Goal: Task Accomplishment & Management: Use online tool/utility

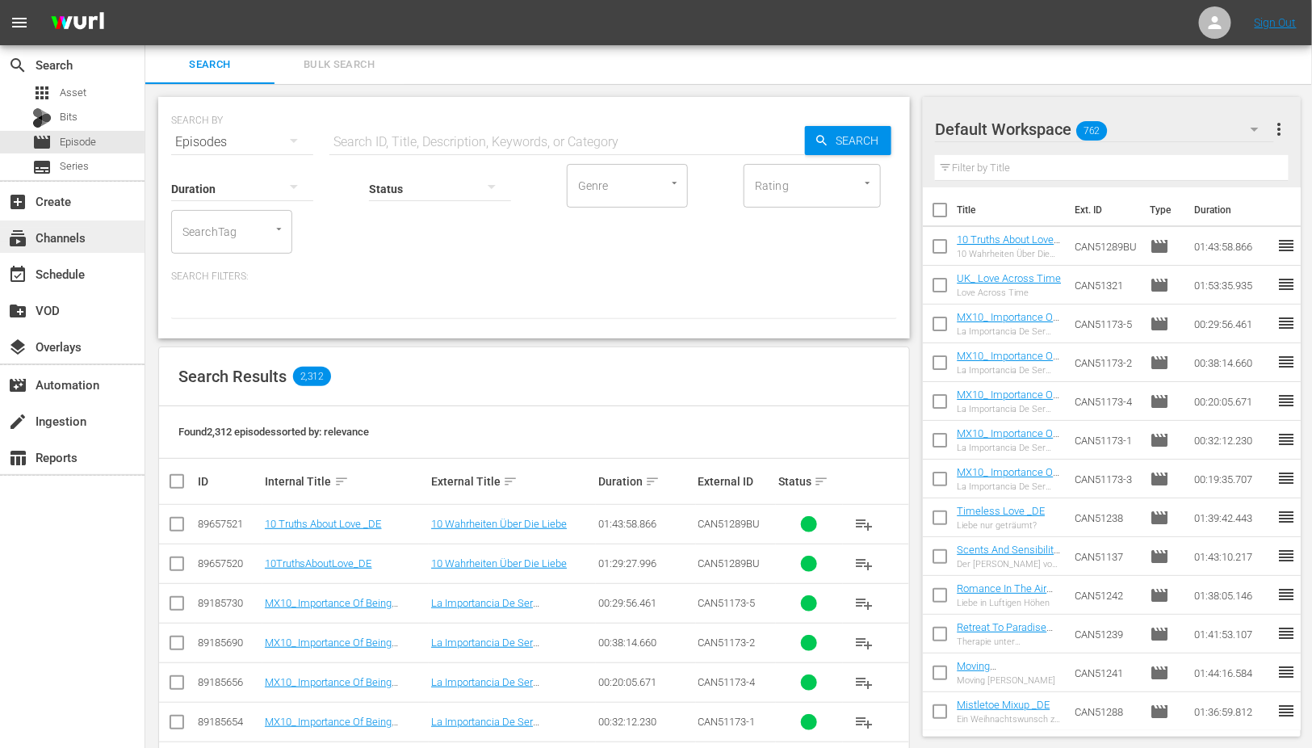
click at [69, 238] on div "subscriptions Channels" at bounding box center [45, 235] width 90 height 15
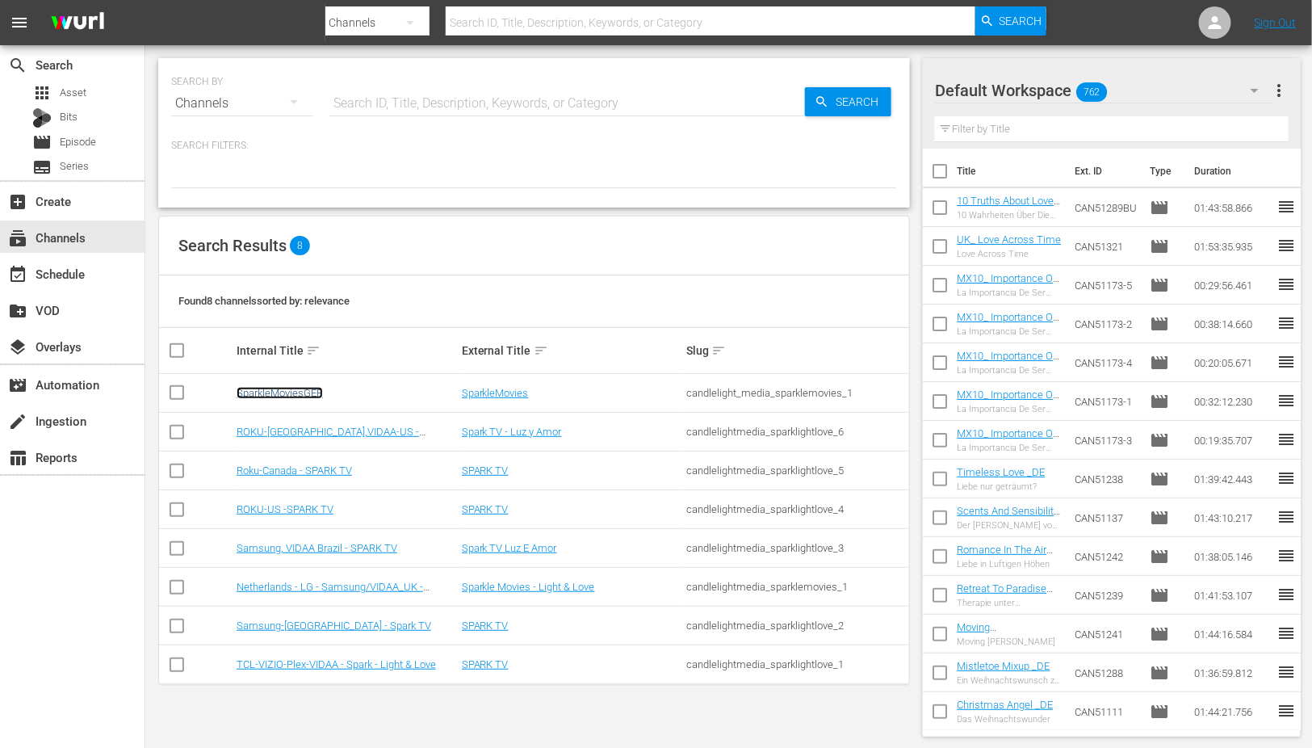
click at [291, 388] on link "SparkleMoviesGER" at bounding box center [280, 393] width 86 height 12
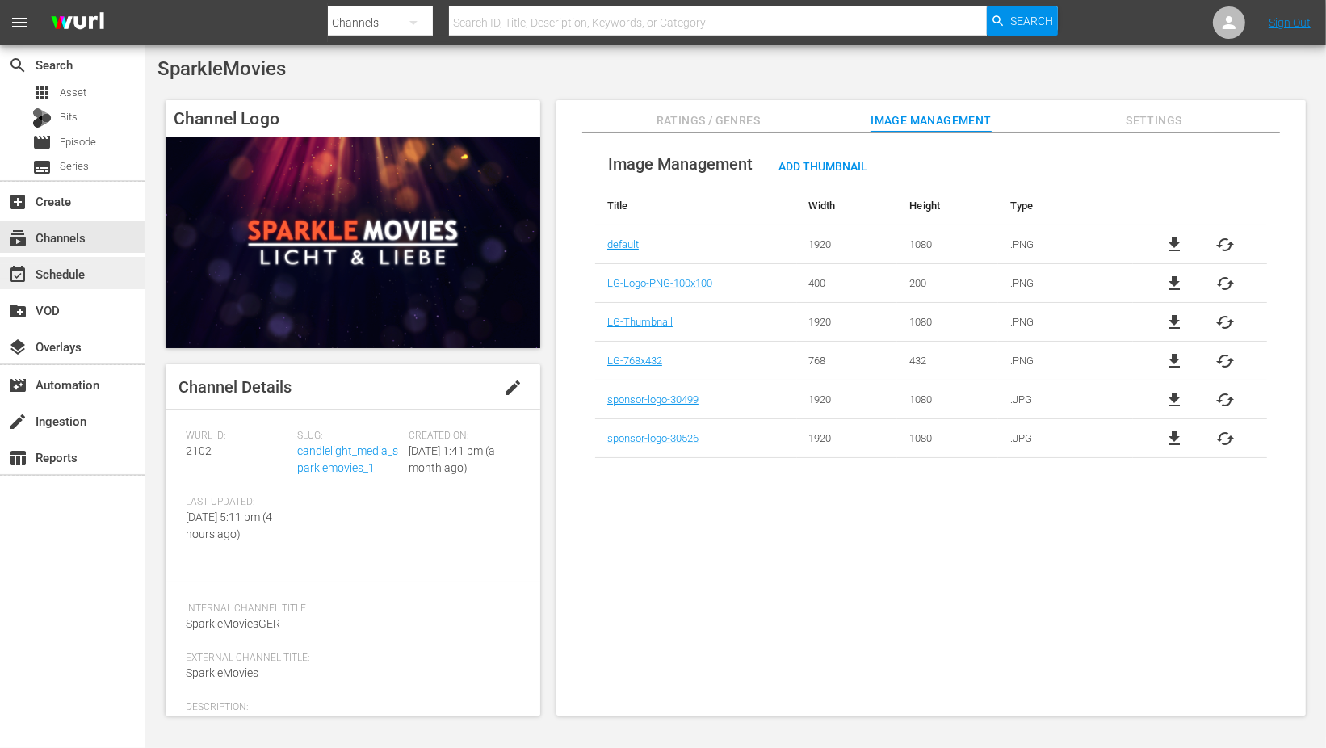
click at [66, 275] on div "event_available Schedule" at bounding box center [45, 271] width 90 height 15
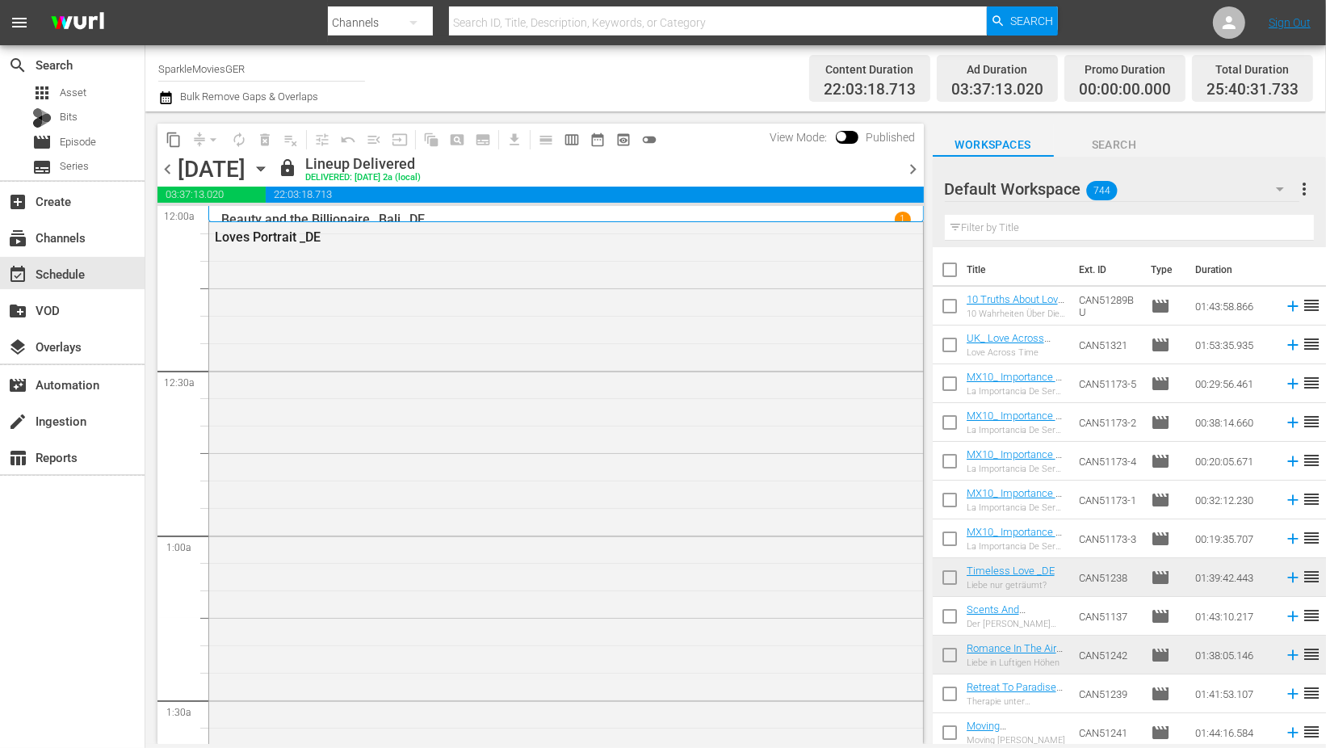
click at [270, 165] on icon "button" at bounding box center [261, 169] width 18 height 18
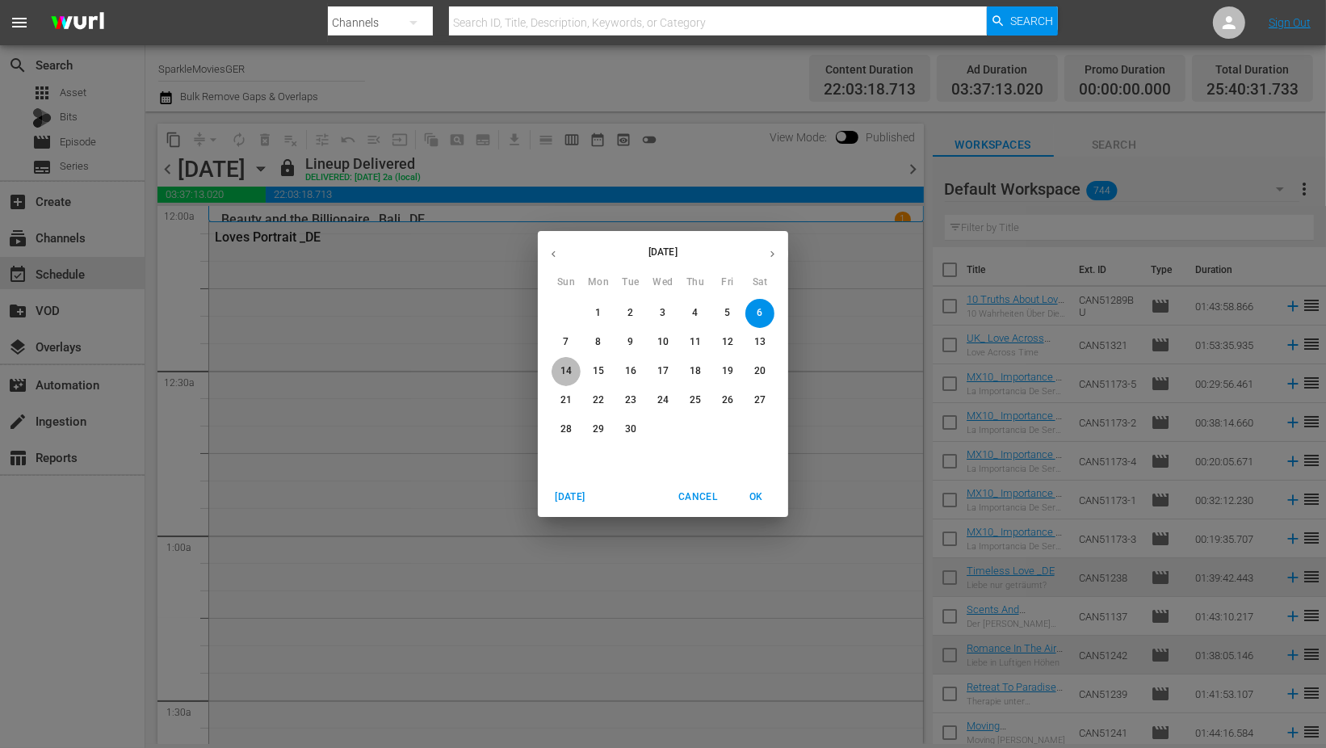
drag, startPoint x: 568, startPoint y: 367, endPoint x: 559, endPoint y: 363, distance: 9.8
click at [568, 367] on p "14" at bounding box center [565, 371] width 11 height 14
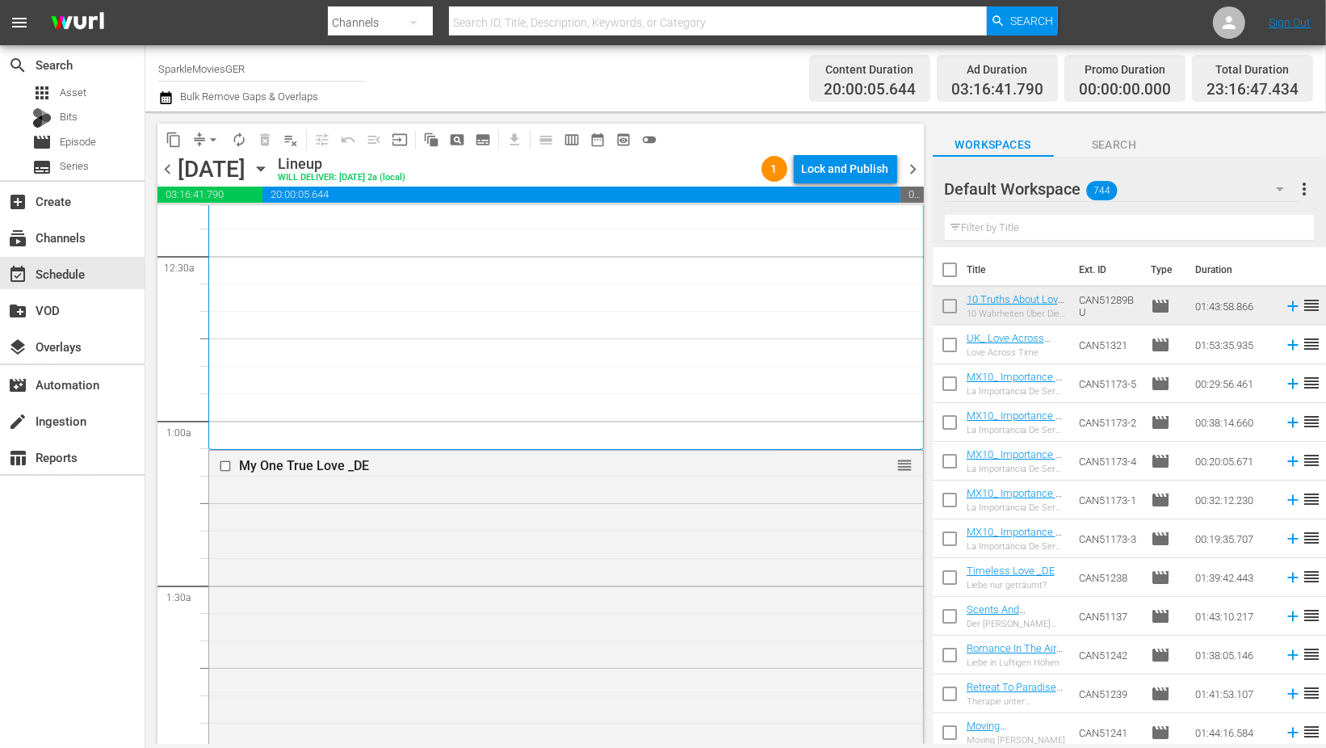
scroll to position [358, 0]
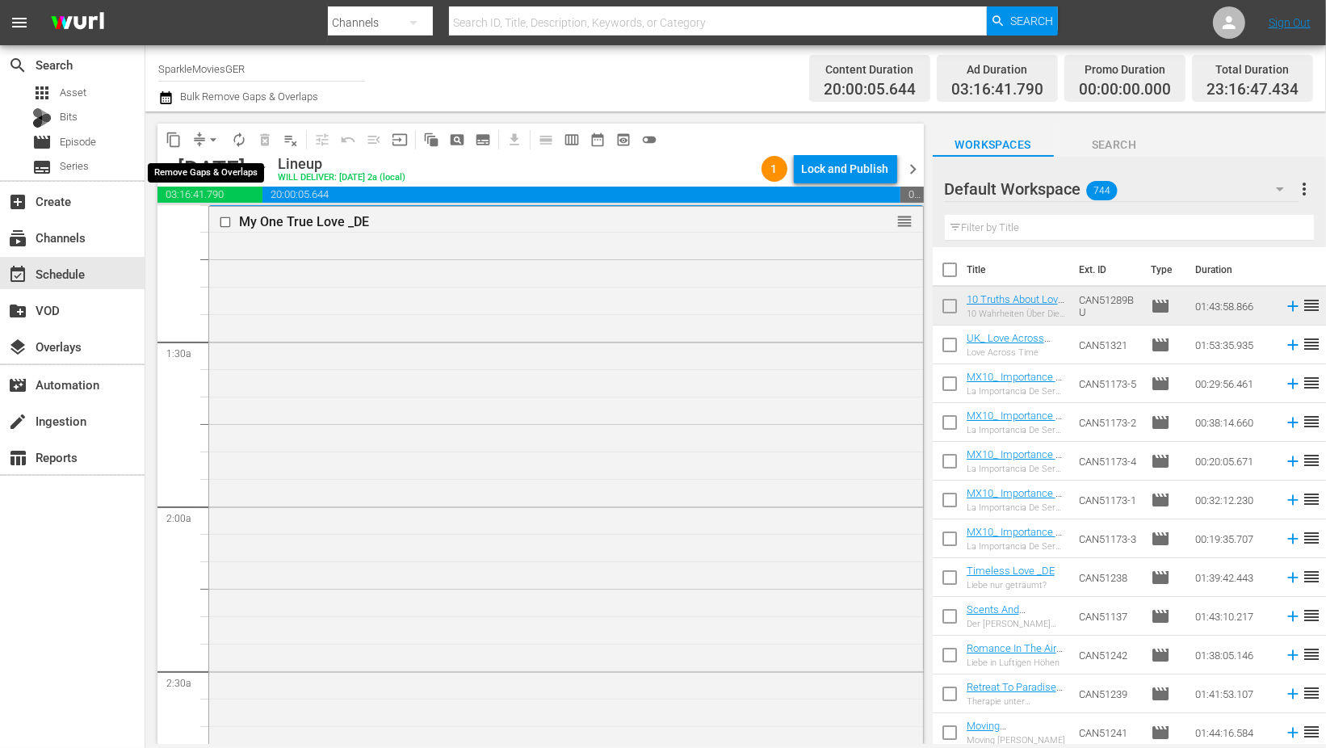
click at [210, 138] on span "arrow_drop_down" at bounding box center [213, 140] width 16 height 16
click at [251, 221] on li "Align to End of Previous Day" at bounding box center [214, 225] width 170 height 27
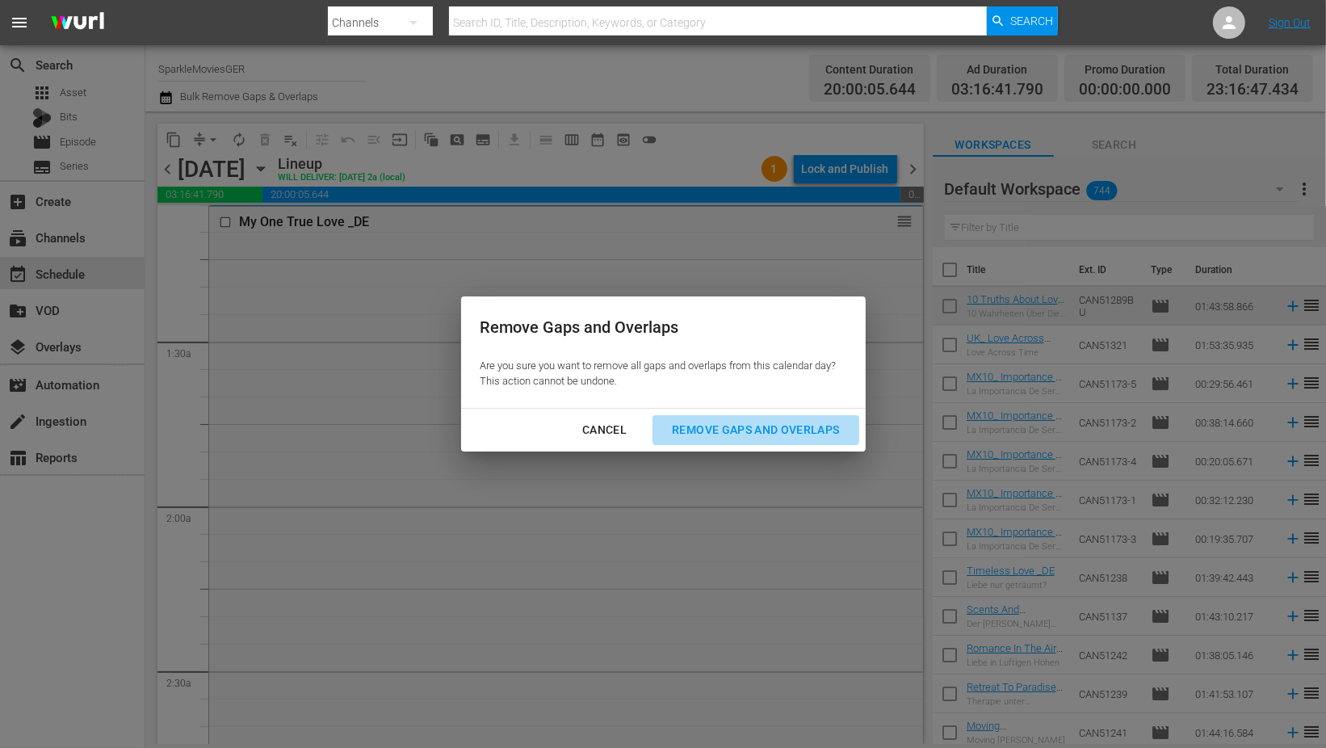
click at [802, 428] on div "Remove Gaps and Overlaps" at bounding box center [755, 430] width 193 height 20
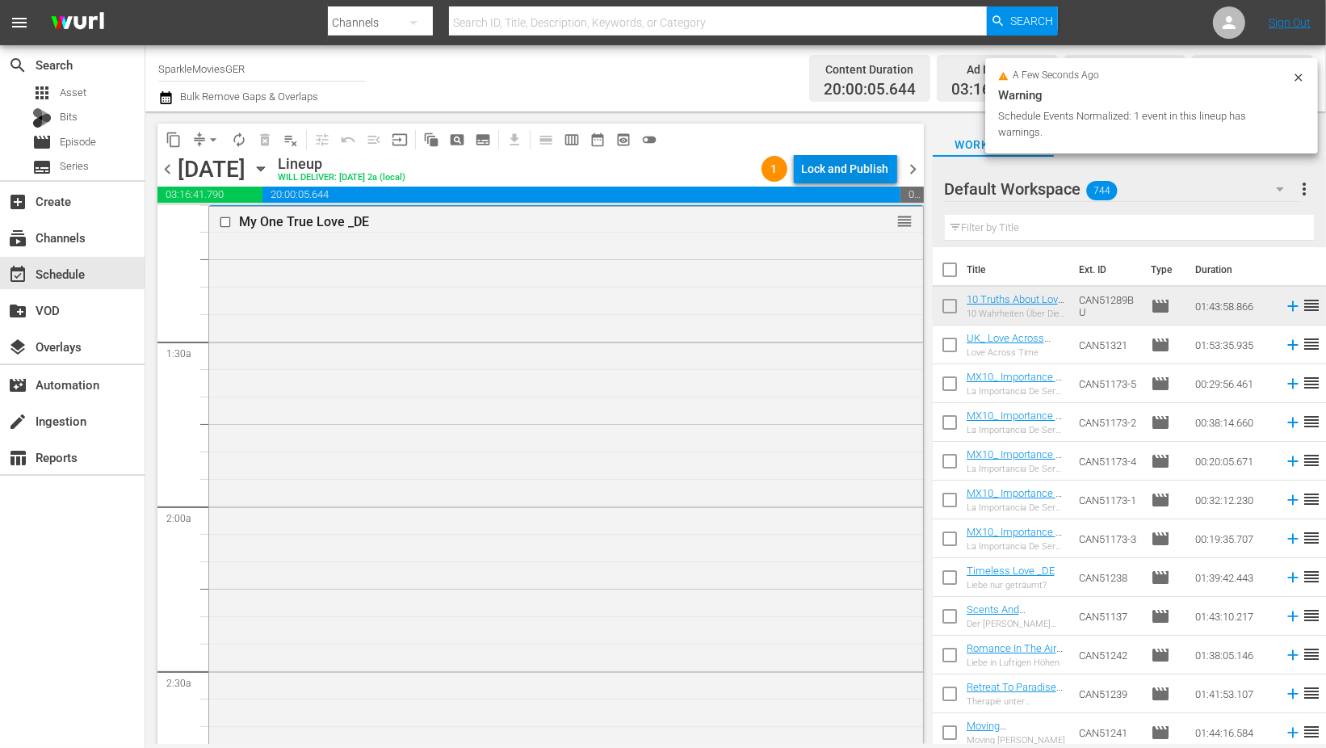
click at [828, 162] on div "Lock and Publish" at bounding box center [845, 168] width 87 height 29
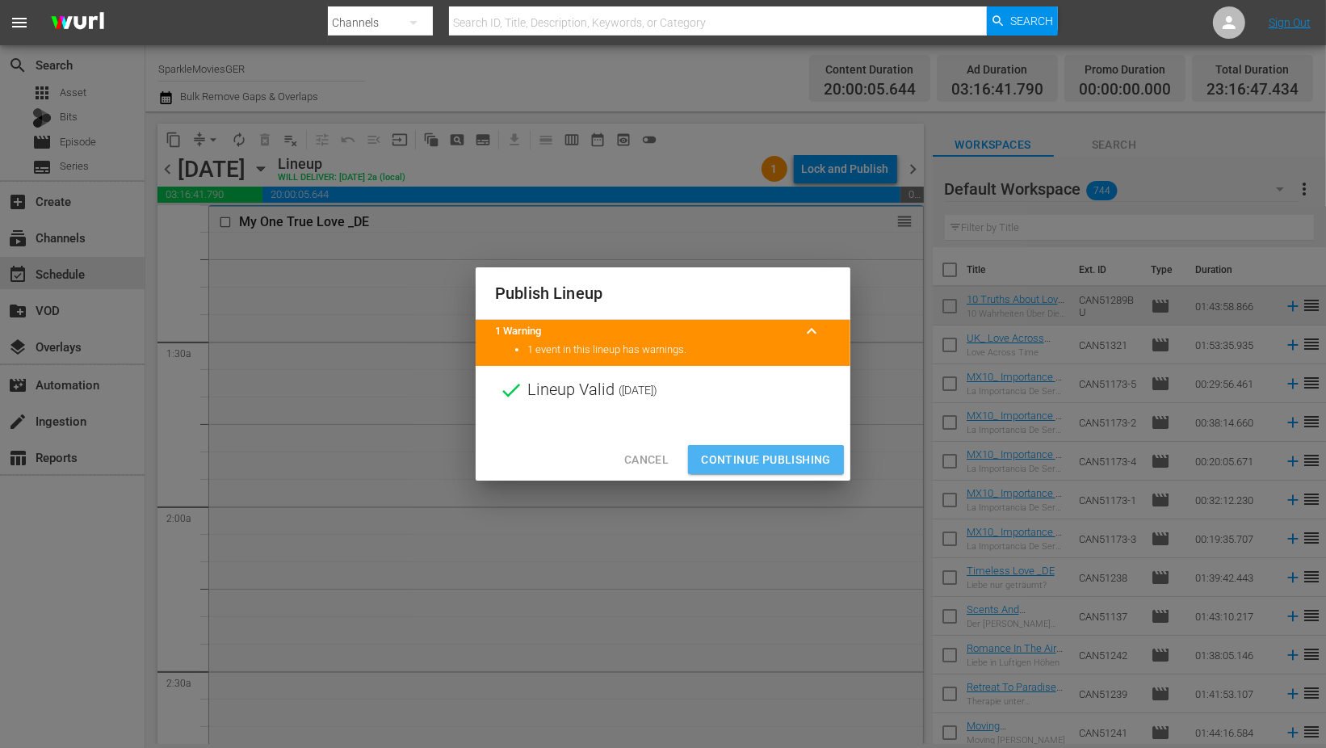
click at [759, 460] on span "Continue Publishing" at bounding box center [766, 460] width 130 height 20
